Goal: Understand process/instructions: Learn how to perform a task or action

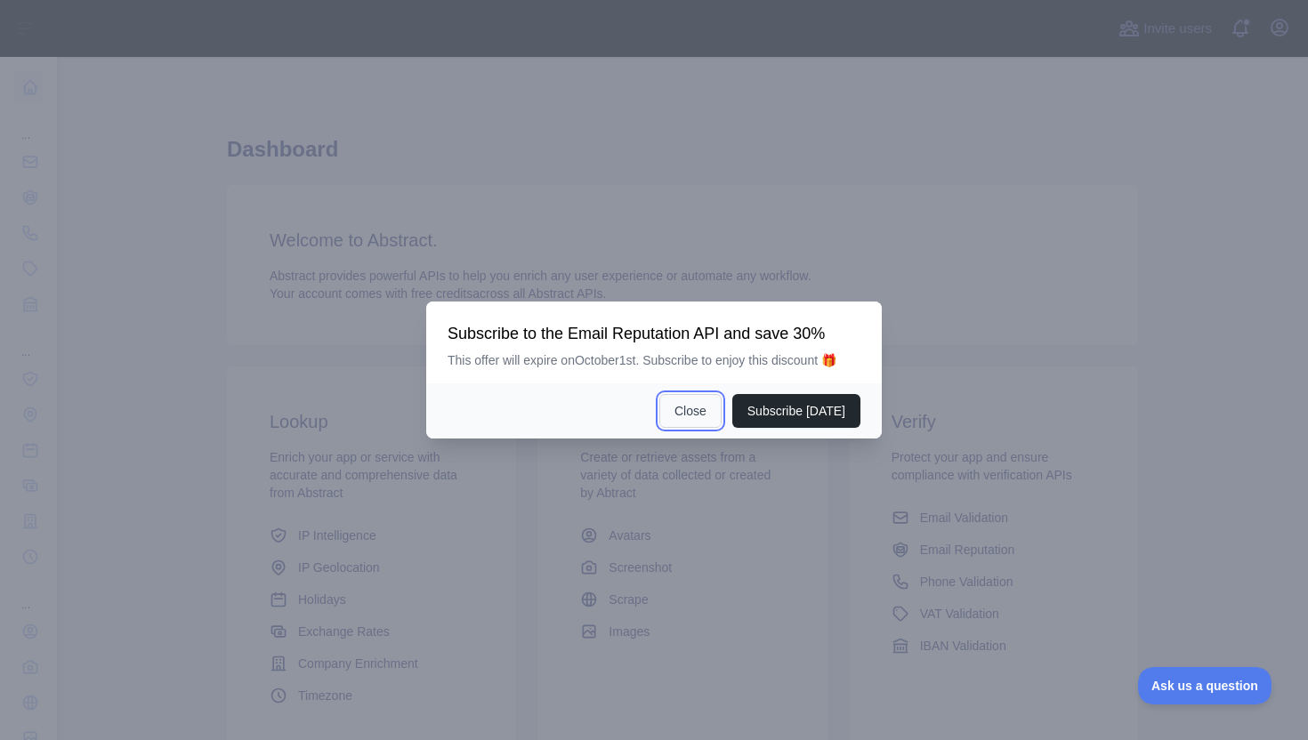
click at [684, 416] on button "Close" at bounding box center [690, 411] width 62 height 34
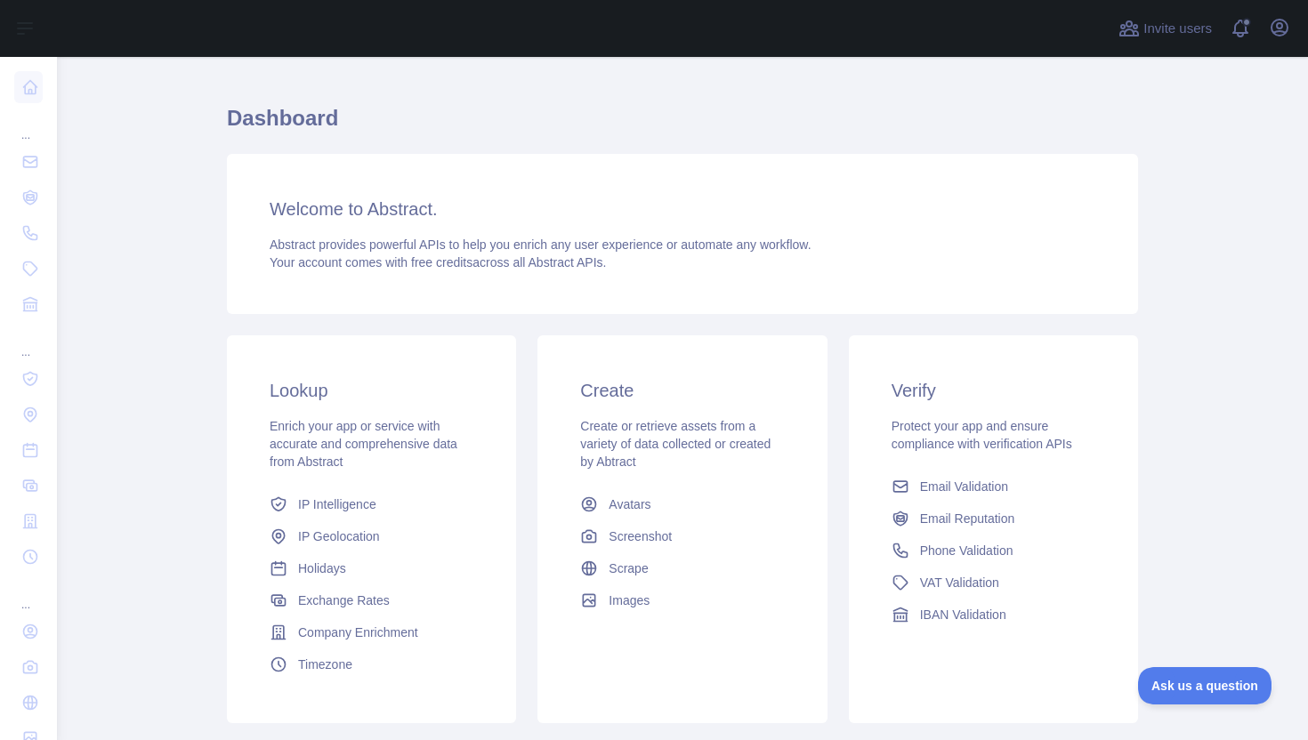
scroll to position [33, 0]
click at [955, 486] on span "Email Validation" at bounding box center [964, 485] width 88 height 18
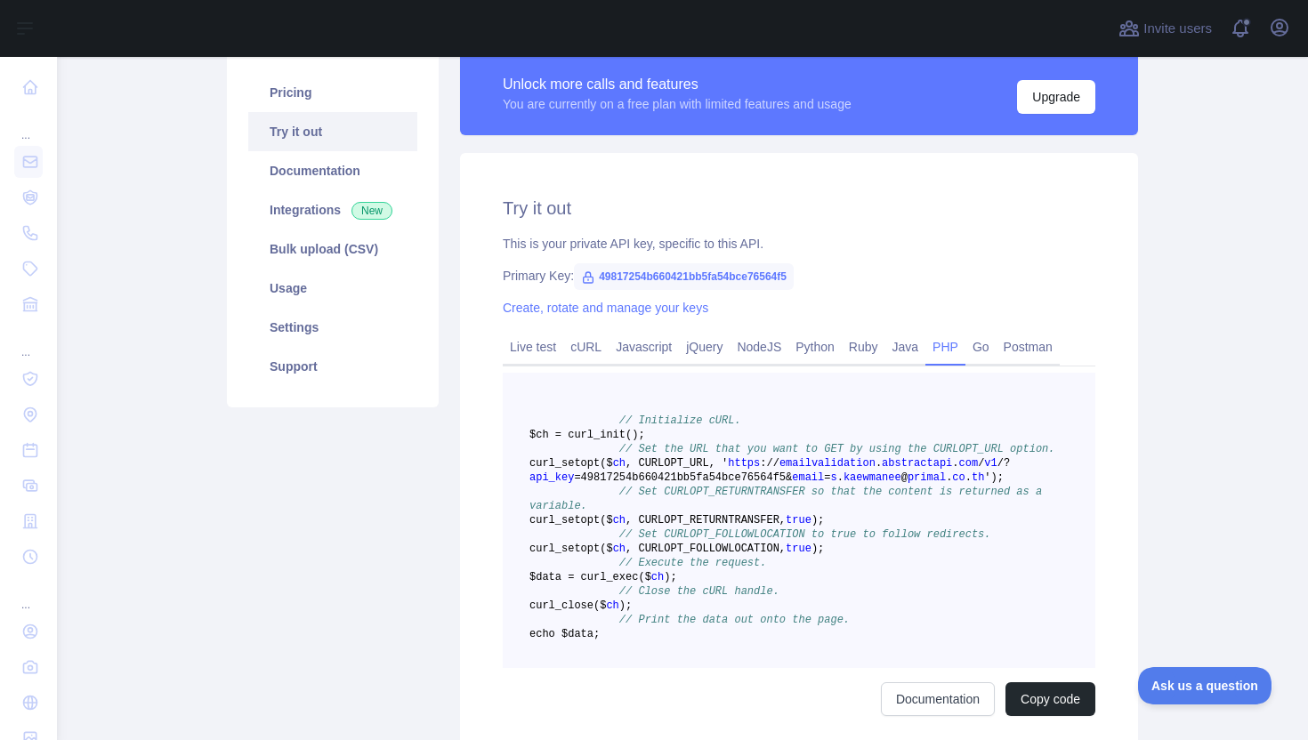
scroll to position [268, 0]
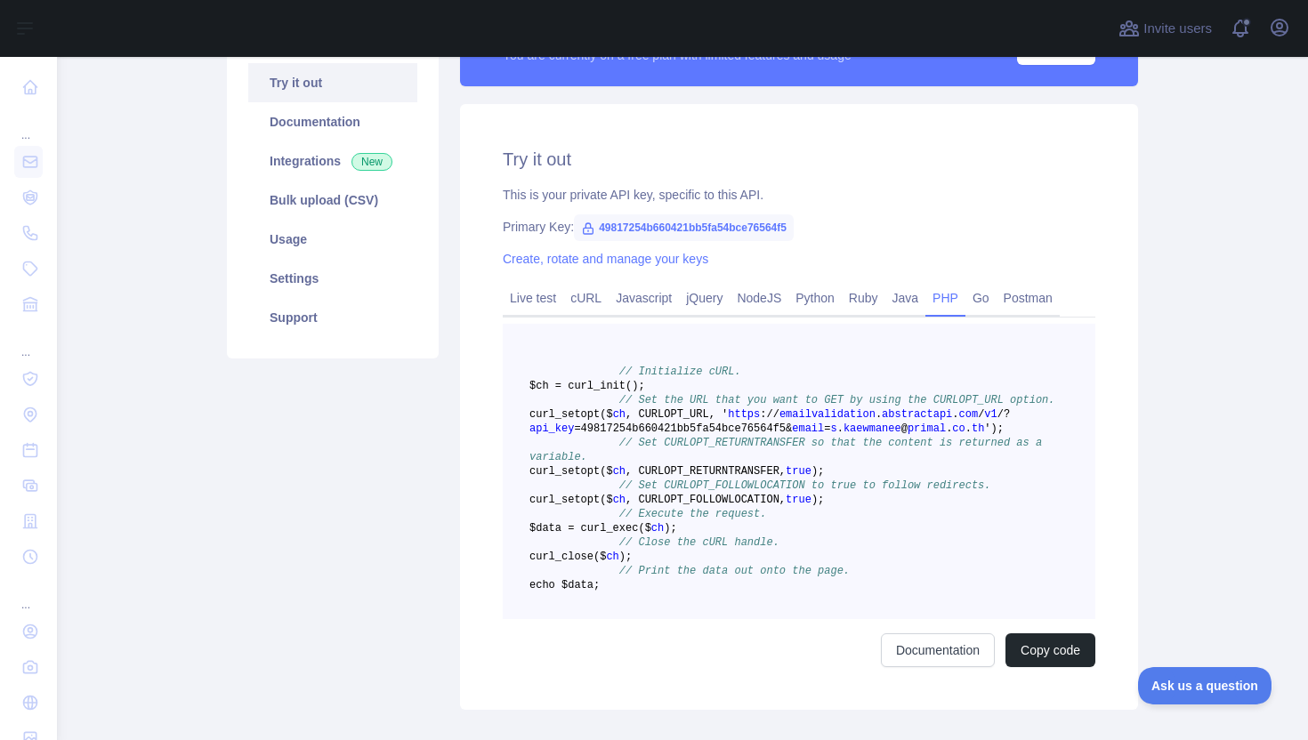
click at [779, 421] on span "emailvalidation" at bounding box center [827, 414] width 96 height 12
drag, startPoint x: 576, startPoint y: 457, endPoint x: 779, endPoint y: 459, distance: 202.9
click at [779, 435] on span "=49817254b660421bb5fa54bce76564f5&" at bounding box center [683, 429] width 218 height 12
copy span "49817254b660421bb5fa54bce76564f5"
